Goal: Task Accomplishment & Management: Use online tool/utility

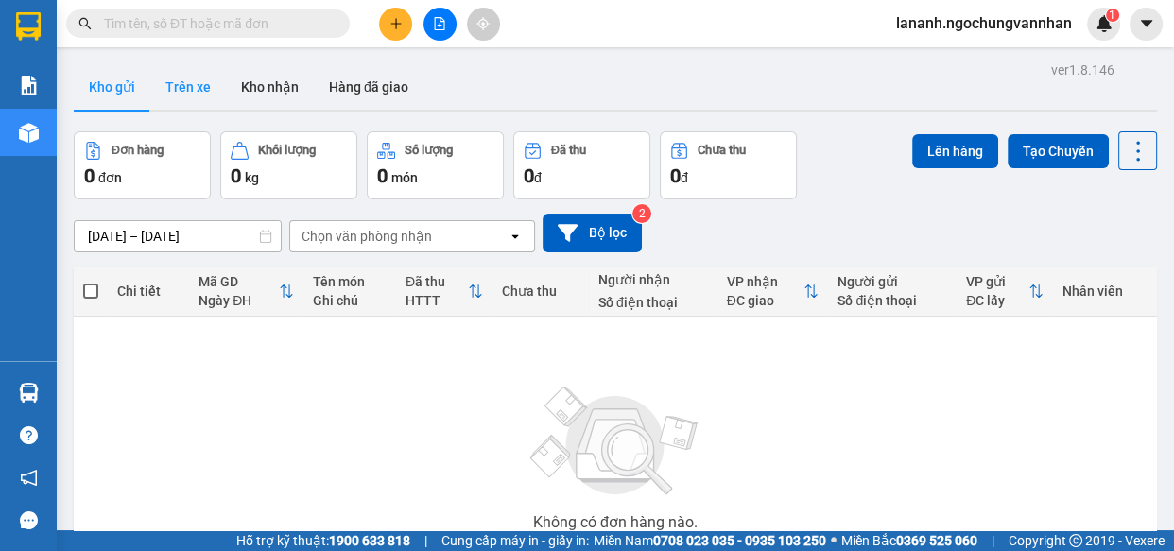
click at [180, 85] on button "Trên xe" at bounding box center [188, 86] width 76 height 45
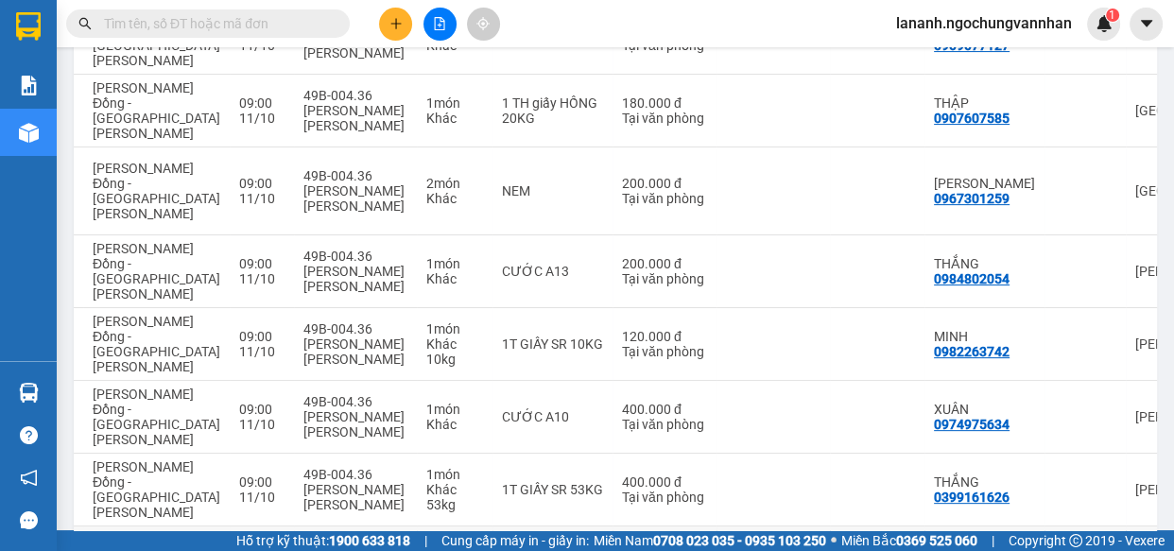
scroll to position [0, 529]
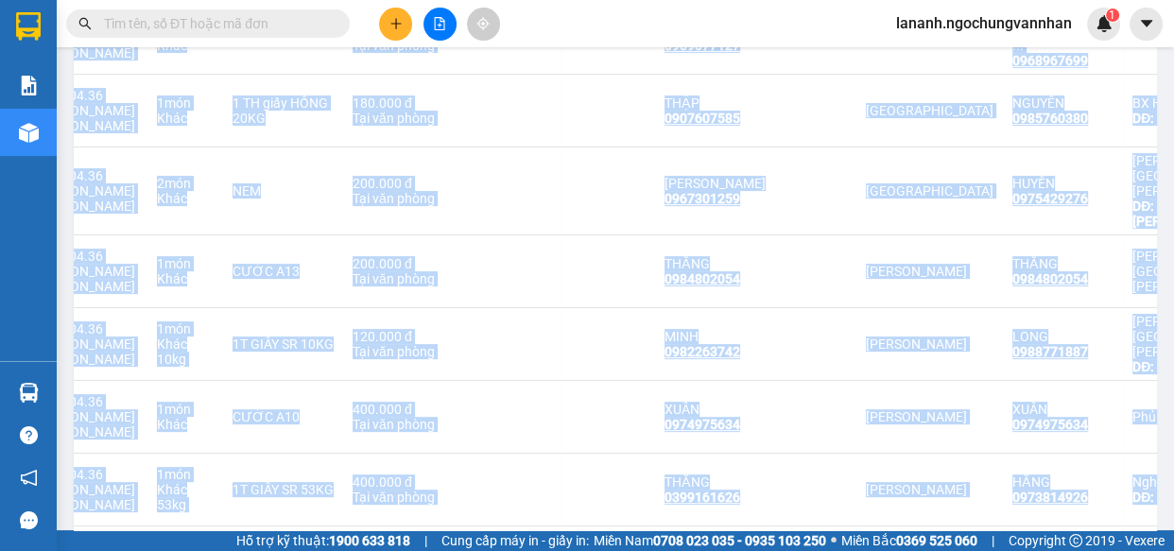
drag, startPoint x: 752, startPoint y: 441, endPoint x: 1002, endPoint y: 378, distance: 257.4
click at [1172, 438] on main "ver 1.8.146 Kho gửi Trên xe [PERSON_NAME] Hàng đã giao Chuyến 2 chuyến Đơn hàng…" at bounding box center [587, 265] width 1174 height 530
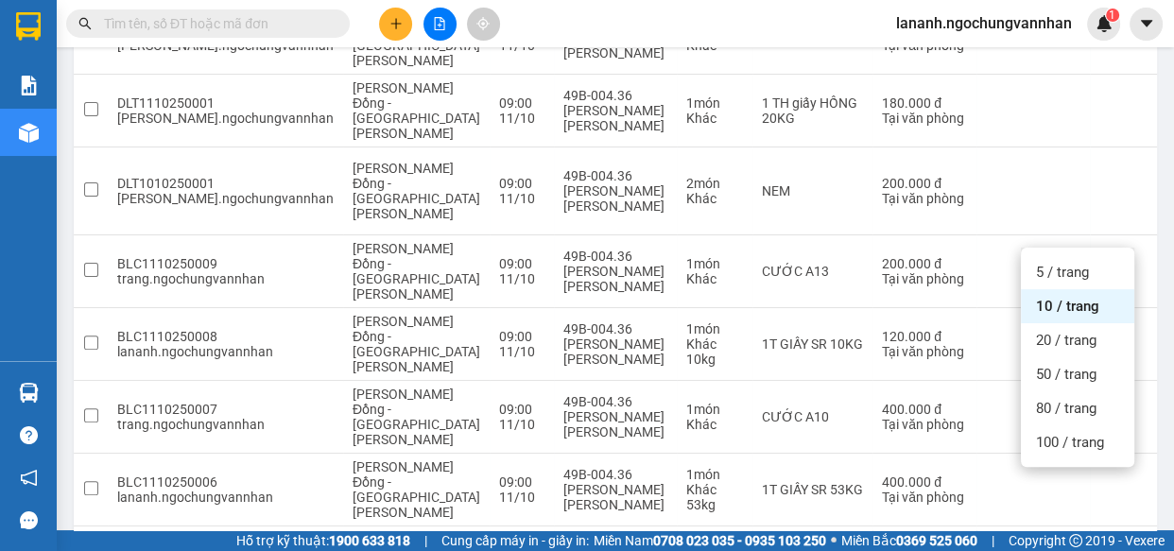
click at [1051, 453] on div "100 / trang" at bounding box center [1077, 442] width 113 height 34
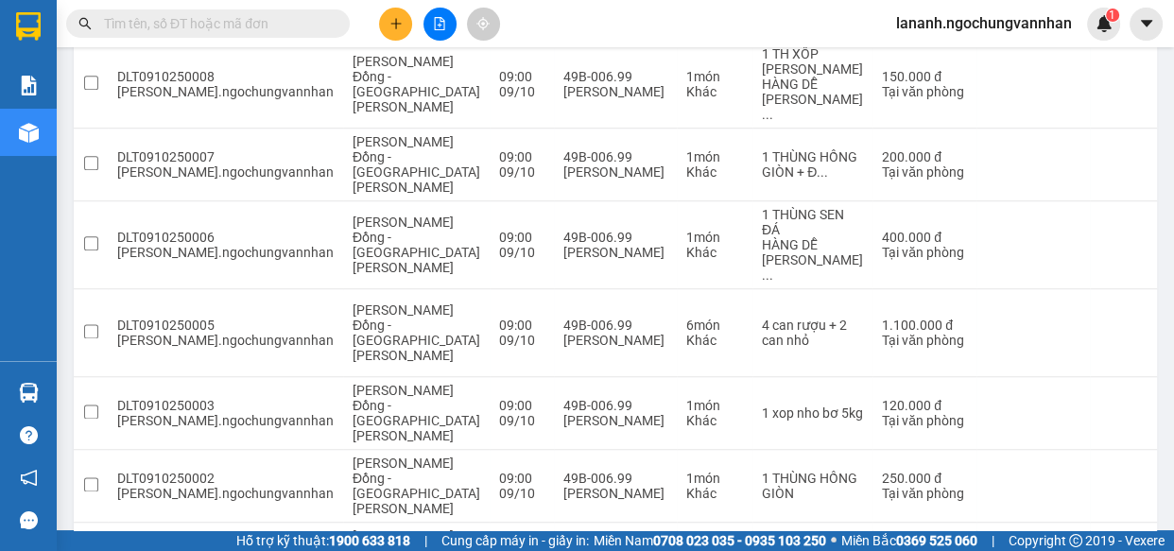
scroll to position [2159, 0]
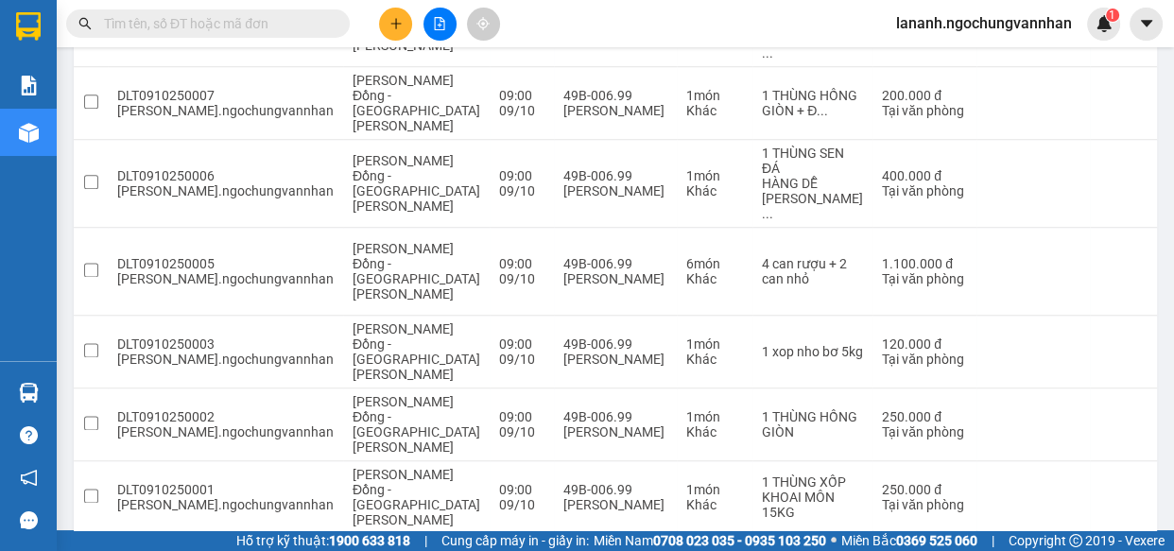
drag, startPoint x: 766, startPoint y: 444, endPoint x: 503, endPoint y: 426, distance: 264.2
click at [1169, 441] on main "ver 1.8.146 Kho gửi Trên xe [PERSON_NAME] Hàng đã giao Chuyến 2 chuyến Đơn hàng…" at bounding box center [587, 265] width 1174 height 530
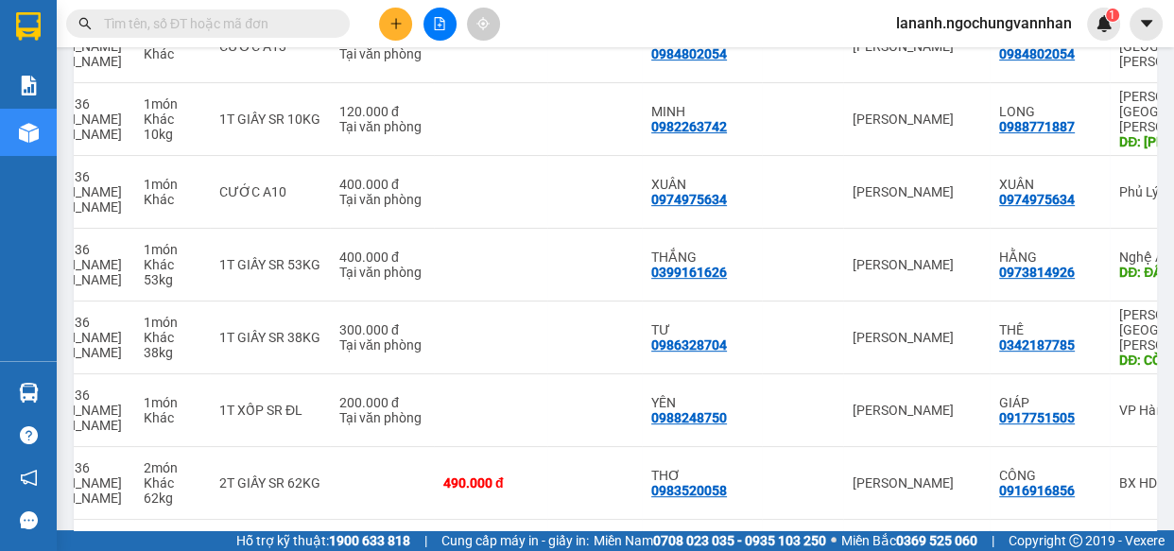
scroll to position [699, 0]
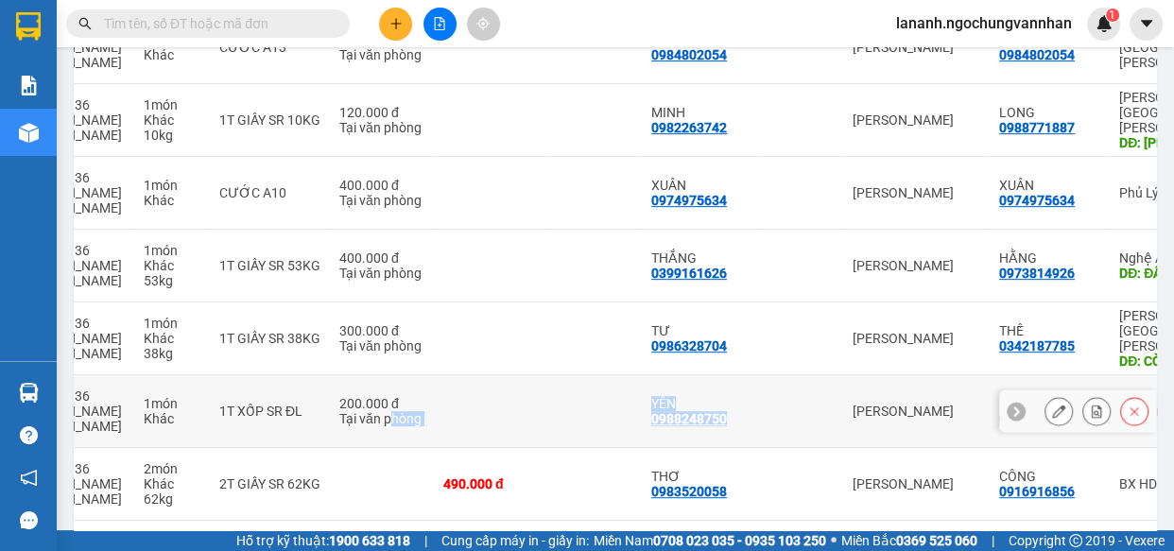
drag, startPoint x: 251, startPoint y: 258, endPoint x: 676, endPoint y: 265, distance: 424.3
click at [676, 375] on tr "BLC1110250004 trang.[PERSON_NAME] Đồng - [GEOGRAPHIC_DATA][PERSON_NAME] 09:00 […" at bounding box center [427, 411] width 1793 height 73
checkbox input "true"
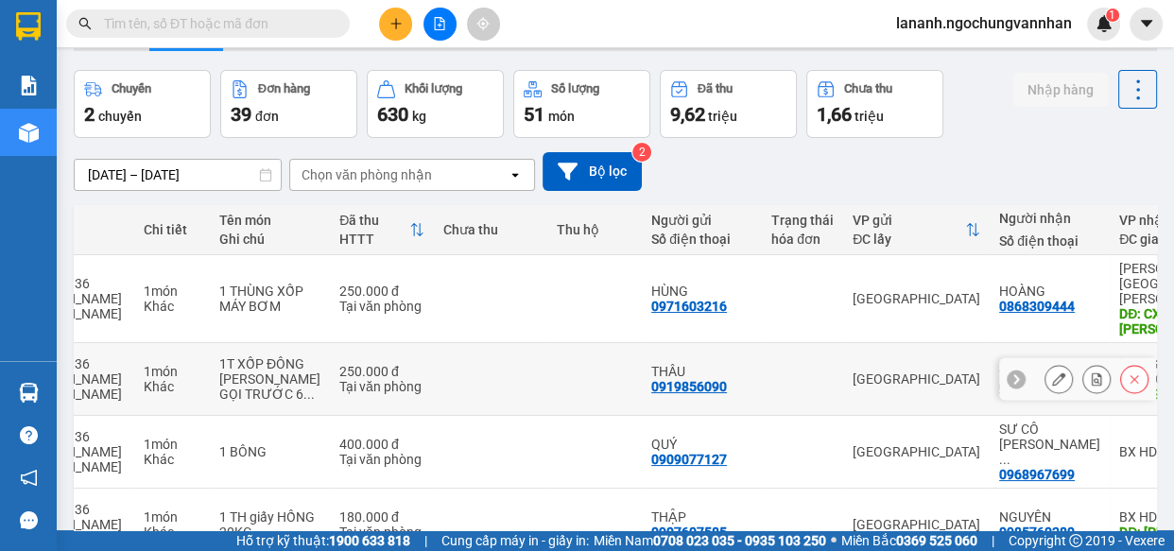
scroll to position [0, 0]
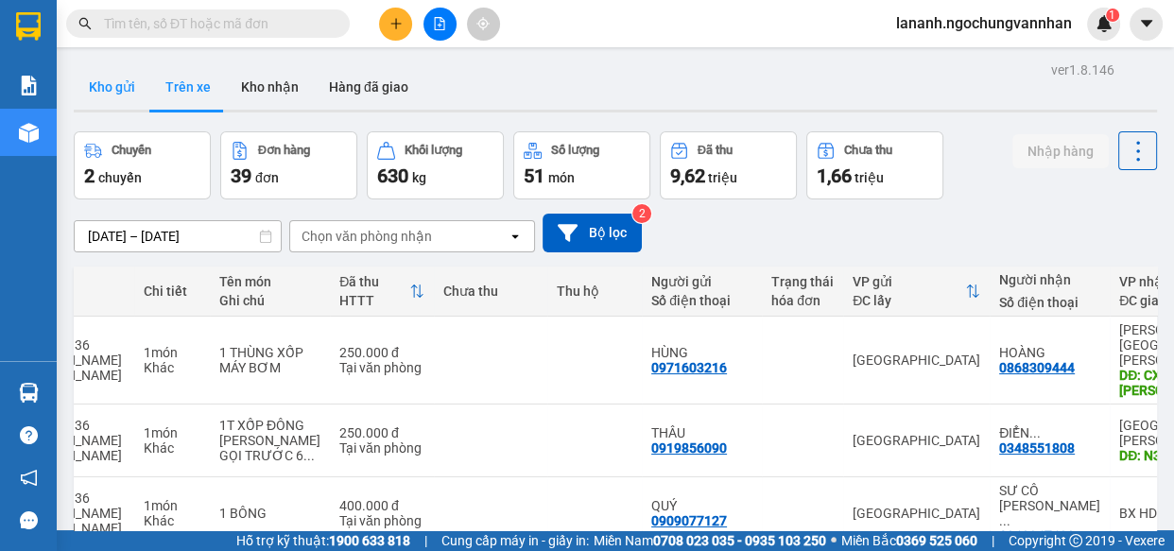
click at [134, 98] on button "Kho gửi" at bounding box center [112, 86] width 77 height 45
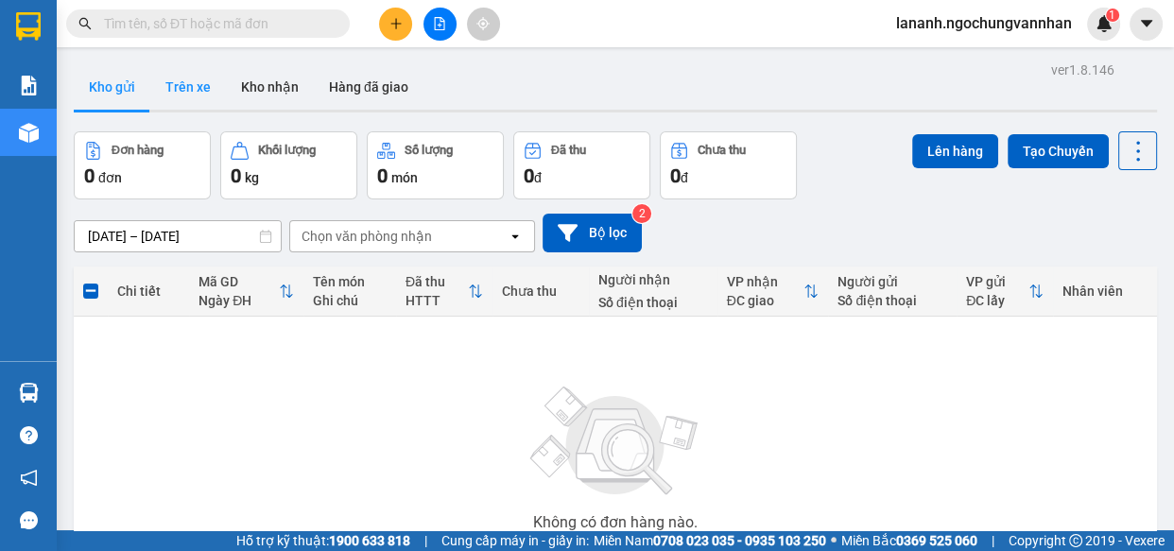
click at [194, 85] on button "Trên xe" at bounding box center [188, 86] width 76 height 45
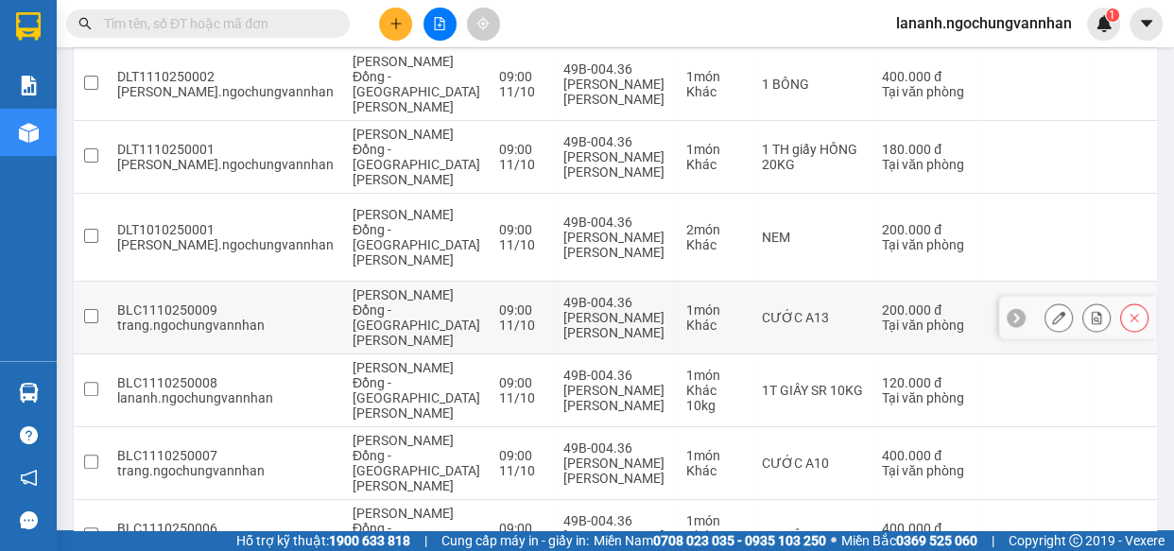
scroll to position [601, 0]
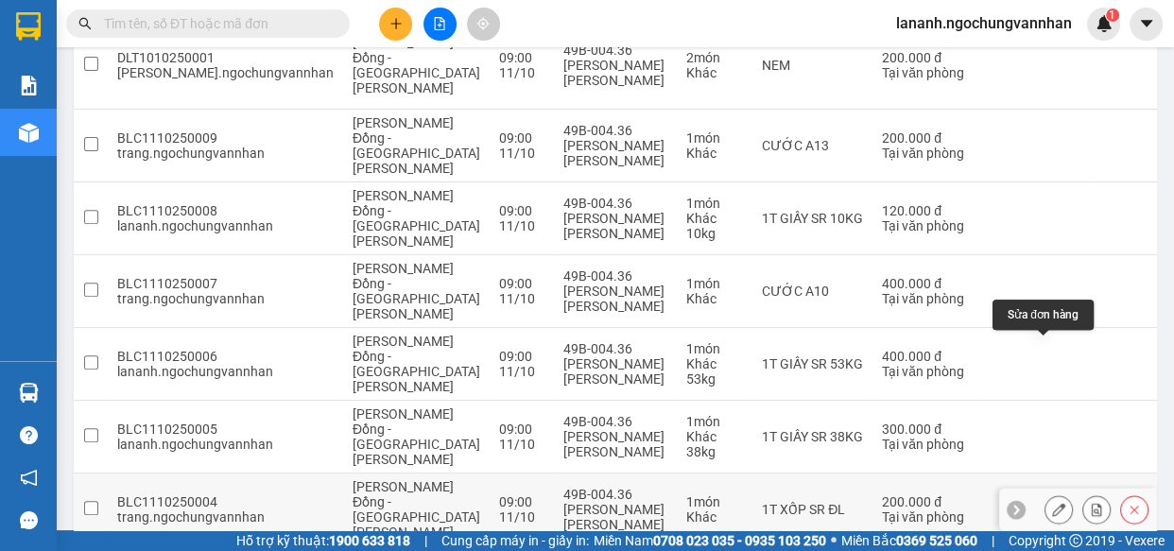
click at [1052, 503] on icon at bounding box center [1058, 509] width 13 height 13
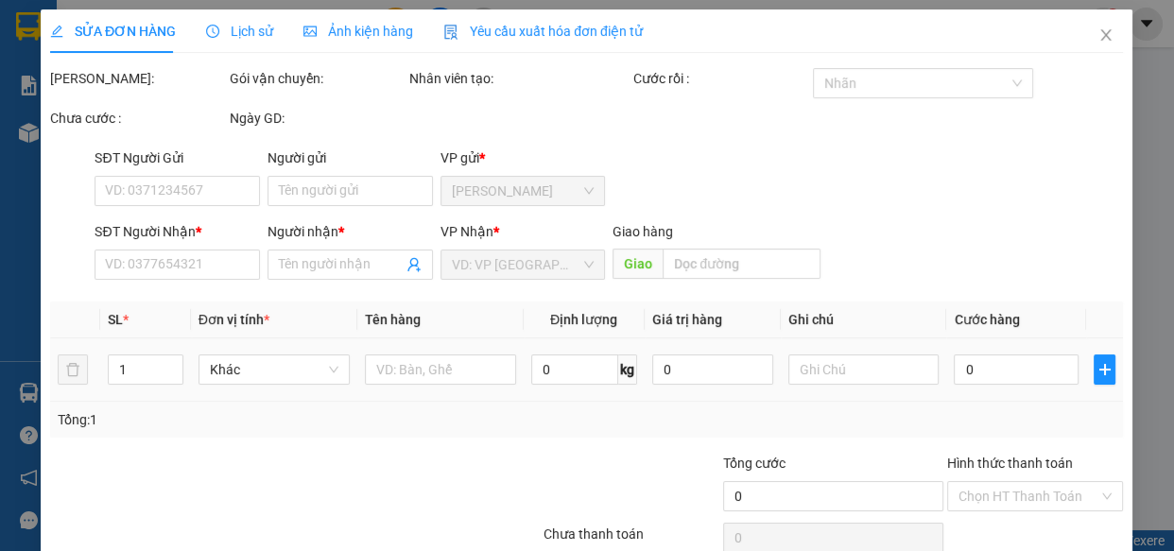
type input "0988248750"
type input "YÊN"
type input "0917751505"
type input "GIÁP"
type input "200.000"
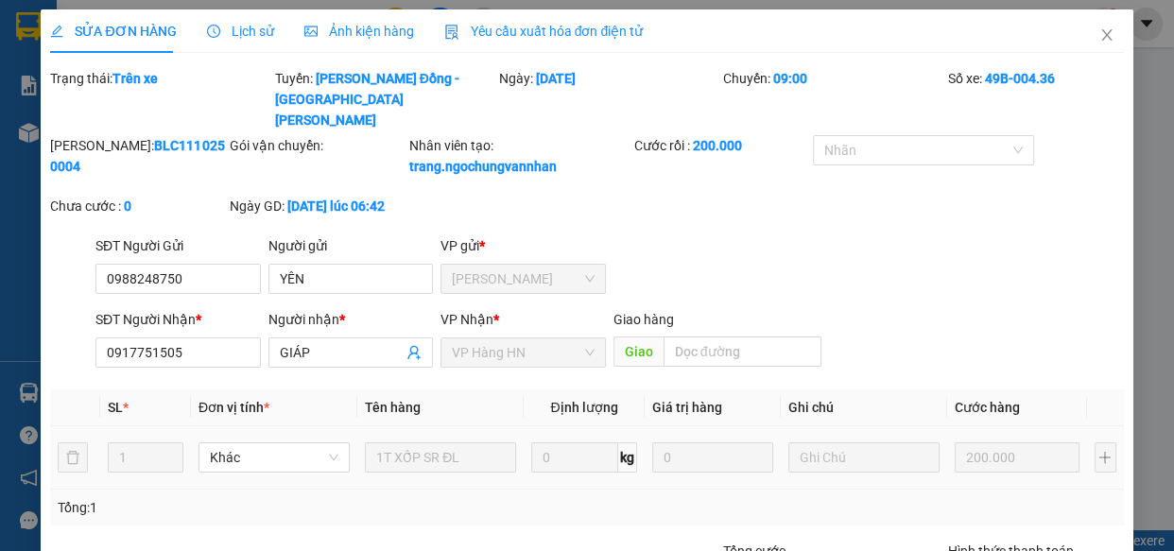
click at [577, 34] on span "Yêu cầu xuất hóa đơn điện tử" at bounding box center [543, 31] width 199 height 15
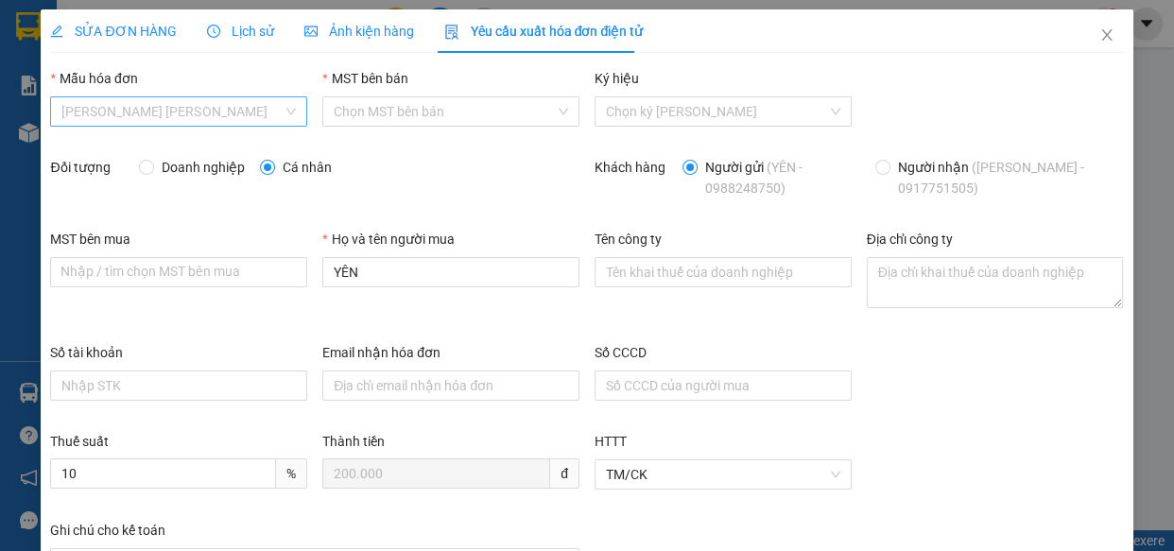
click at [164, 110] on input "Mẫu hóa đơn" at bounding box center [171, 111] width 221 height 28
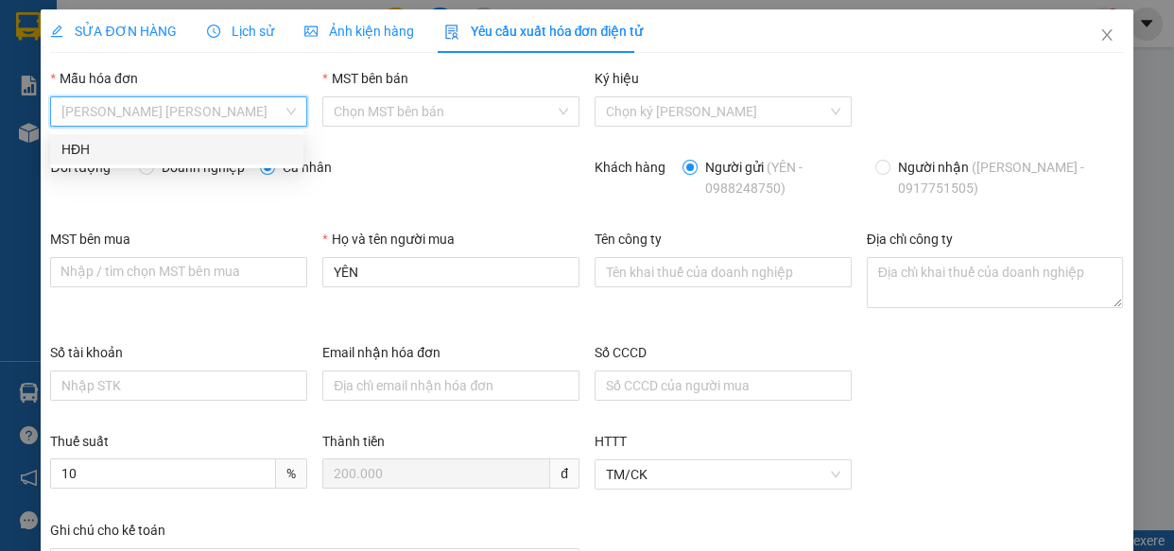
click at [149, 161] on div "HĐH" at bounding box center [176, 149] width 253 height 30
type input "8"
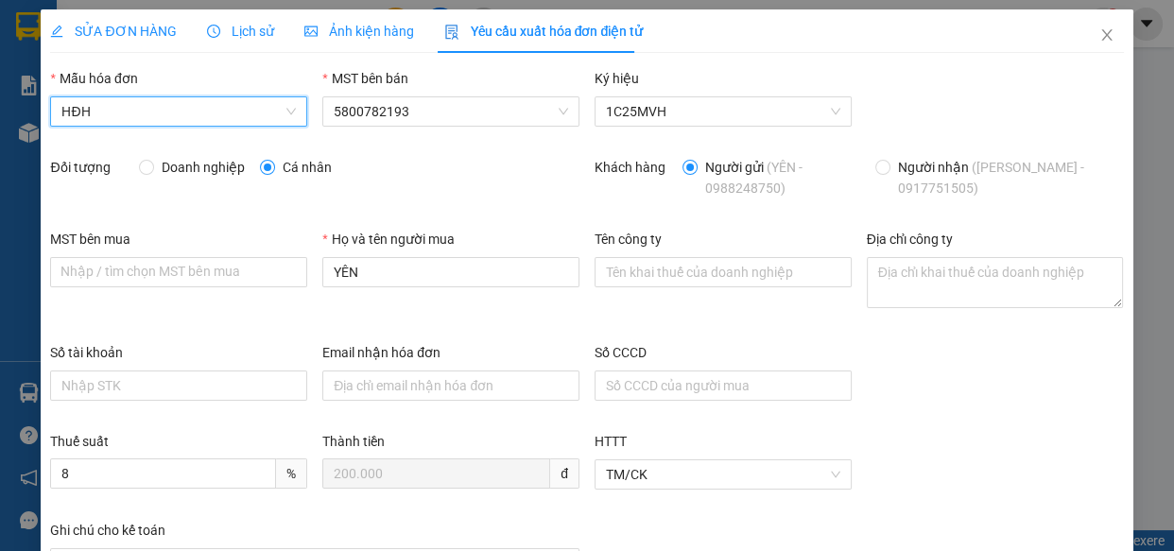
scroll to position [163, 0]
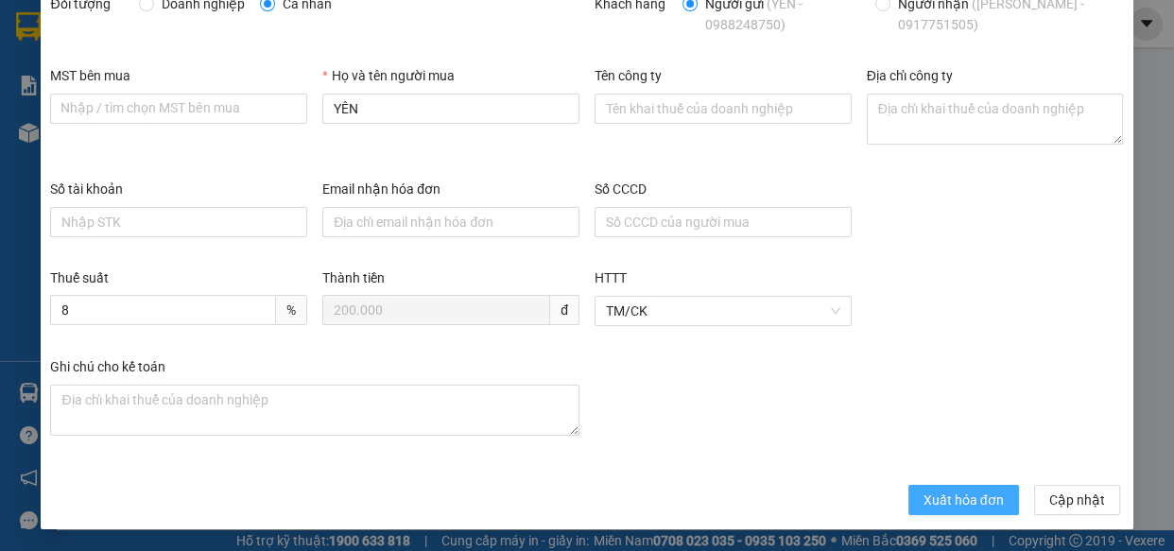
click at [953, 499] on span "Xuất hóa đơn" at bounding box center [963, 499] width 80 height 21
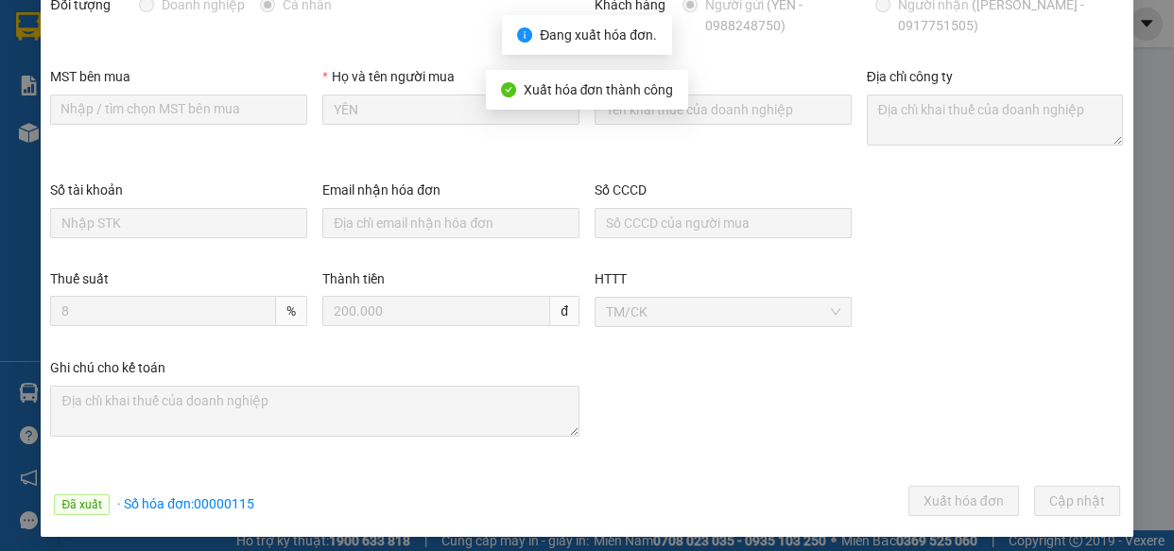
scroll to position [0, 0]
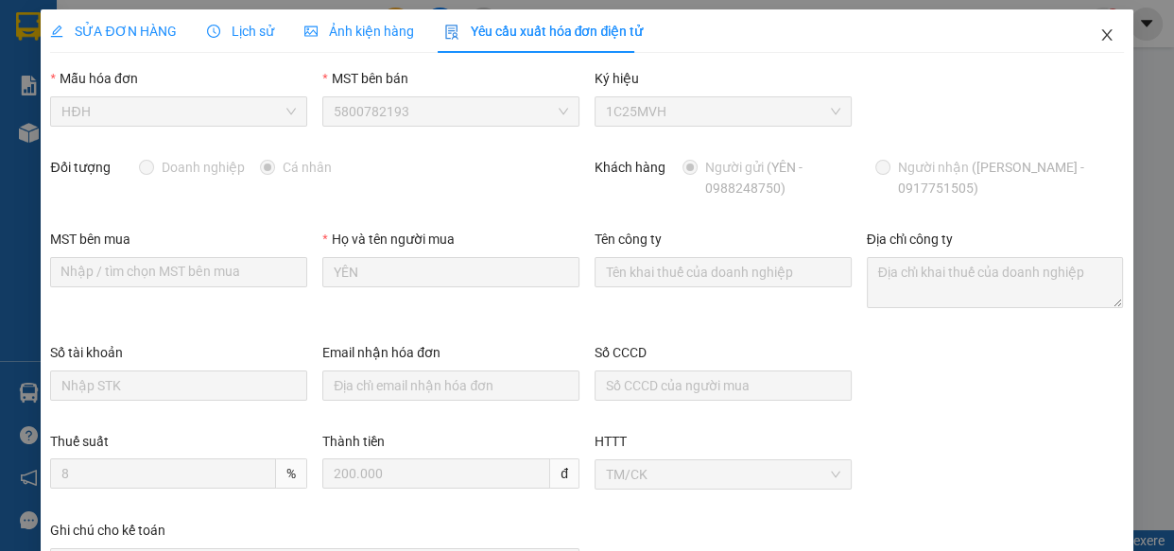
click at [1099, 34] on icon "close" at bounding box center [1106, 34] width 15 height 15
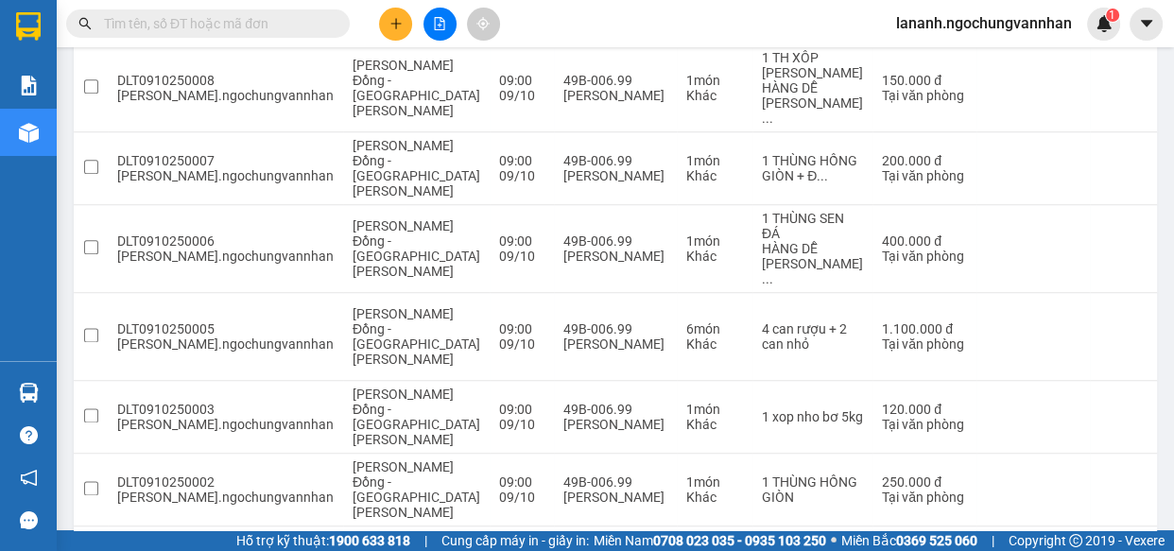
scroll to position [2159, 0]
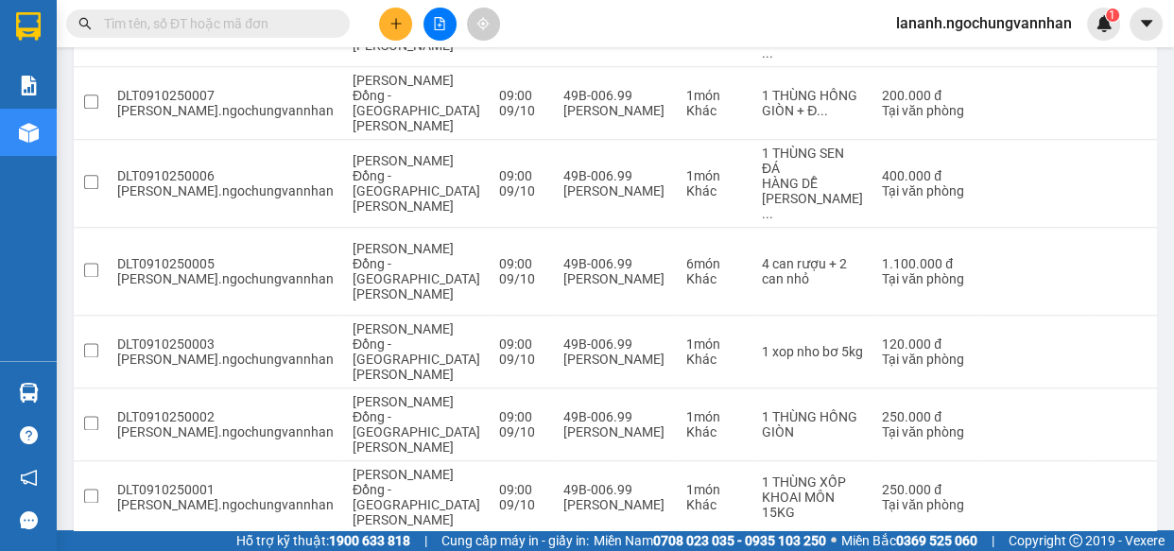
drag, startPoint x: 721, startPoint y: 443, endPoint x: 660, endPoint y: 446, distance: 61.5
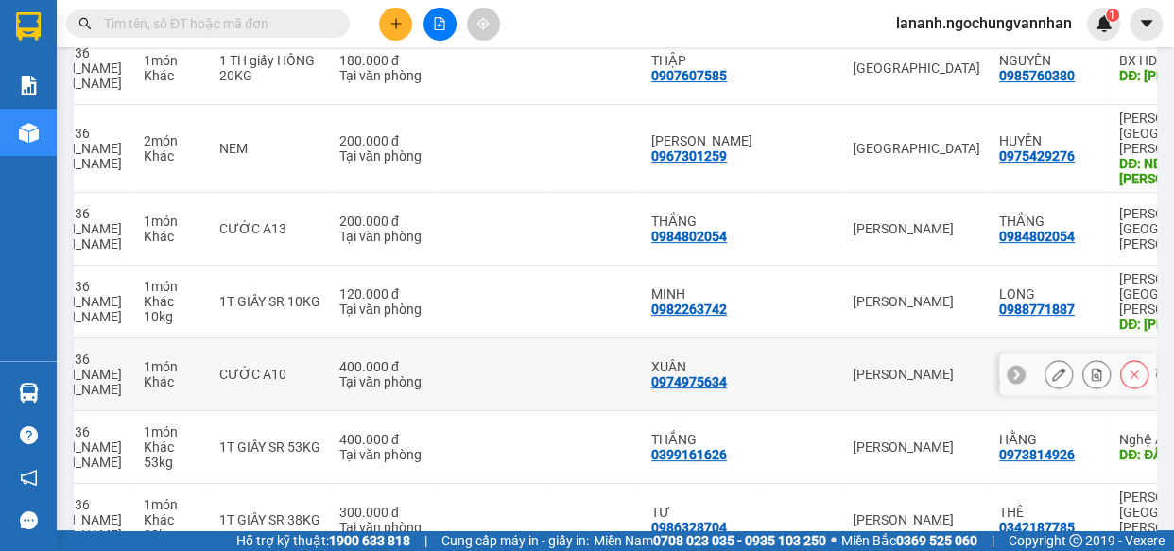
scroll to position [859, 0]
